Goal: Navigation & Orientation: Understand site structure

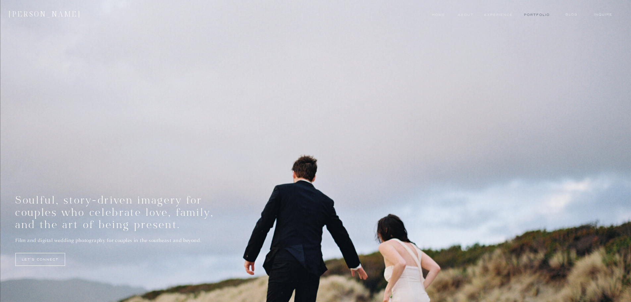
click at [540, 14] on nav "Portfolio" at bounding box center [536, 14] width 25 height 5
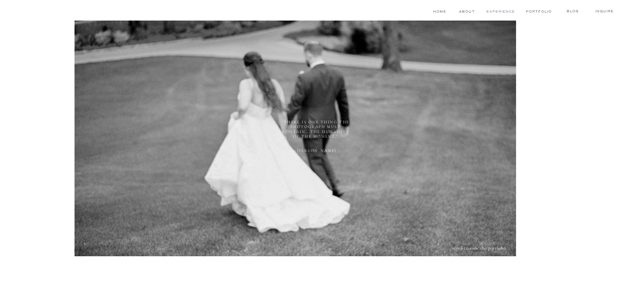
click at [494, 12] on nav "experience" at bounding box center [500, 11] width 29 height 5
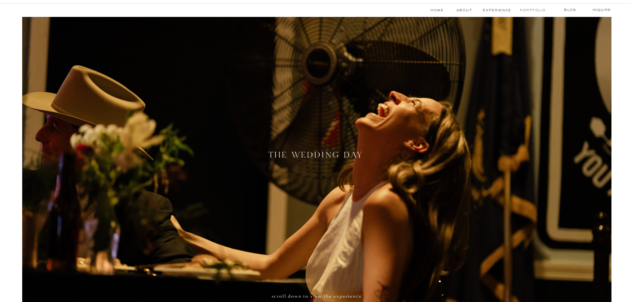
click at [537, 8] on nav "Portfolio" at bounding box center [532, 10] width 25 height 5
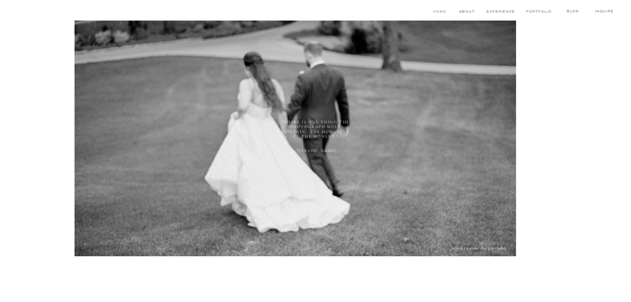
click at [440, 13] on nav "Home" at bounding box center [439, 11] width 15 height 5
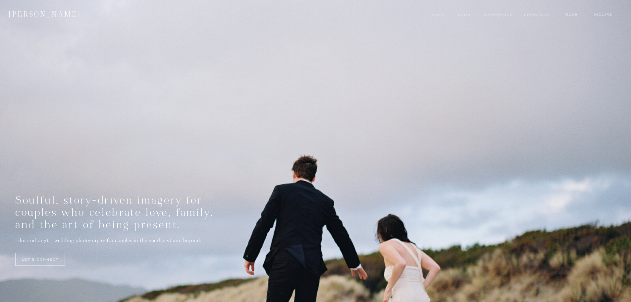
click at [537, 11] on div at bounding box center [315, 159] width 631 height 318
click at [536, 14] on nav "Portfolio" at bounding box center [536, 14] width 25 height 5
